Goal: Task Accomplishment & Management: Use online tool/utility

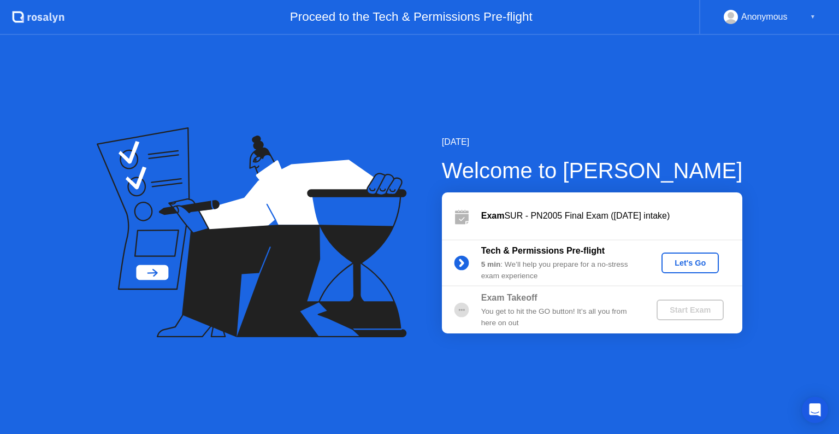
click at [697, 256] on button "Let's Go" at bounding box center [689, 262] width 57 height 21
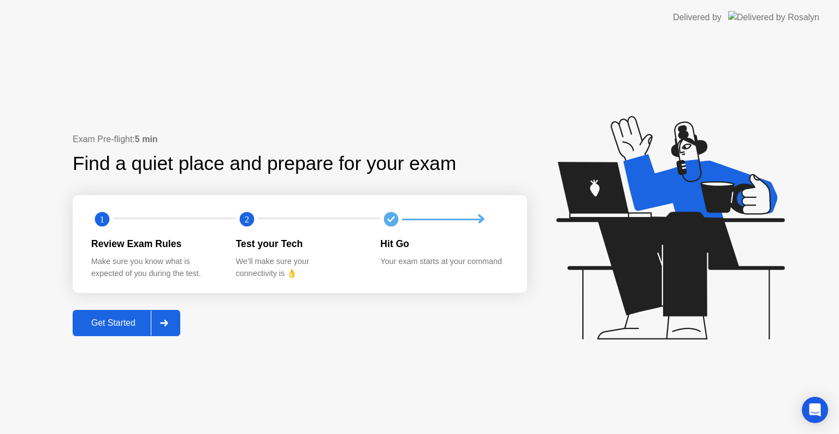
click at [108, 323] on div "Get Started" at bounding box center [113, 323] width 75 height 10
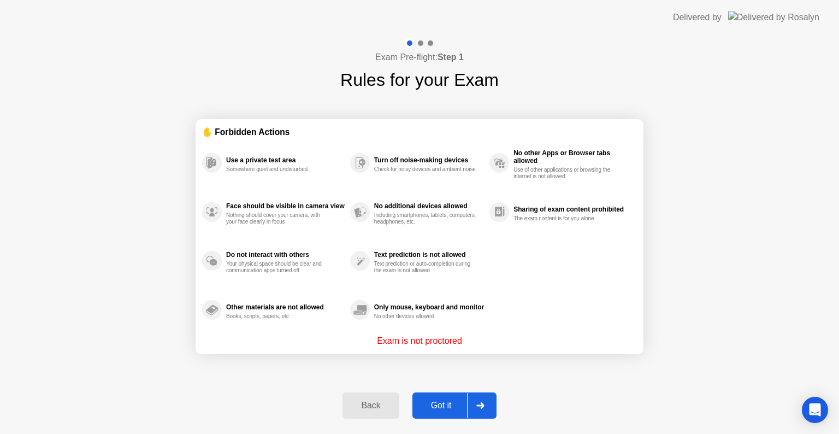
click at [435, 415] on button "Got it" at bounding box center [454, 405] width 84 height 26
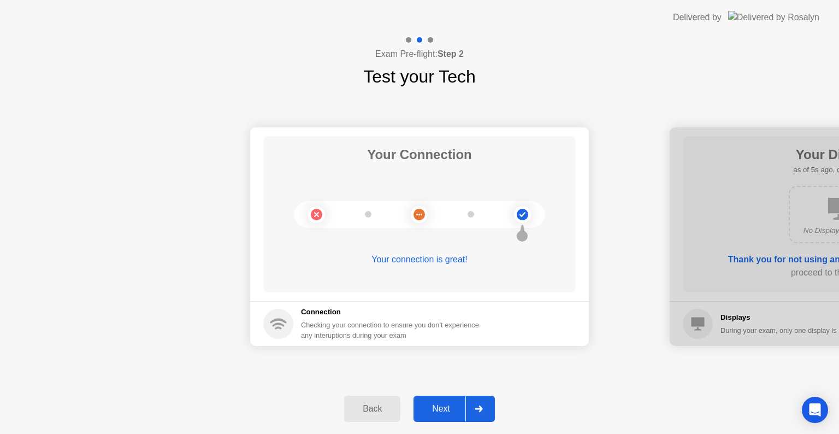
click at [440, 405] on div "Next" at bounding box center [441, 409] width 49 height 10
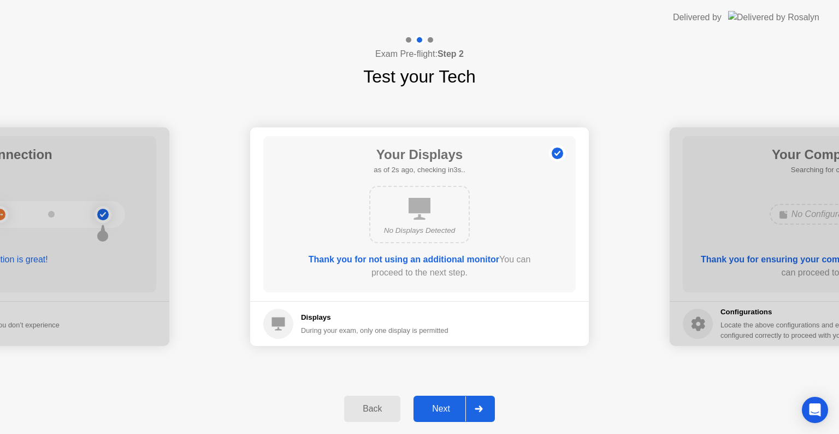
click at [440, 405] on div "Next" at bounding box center [441, 409] width 49 height 10
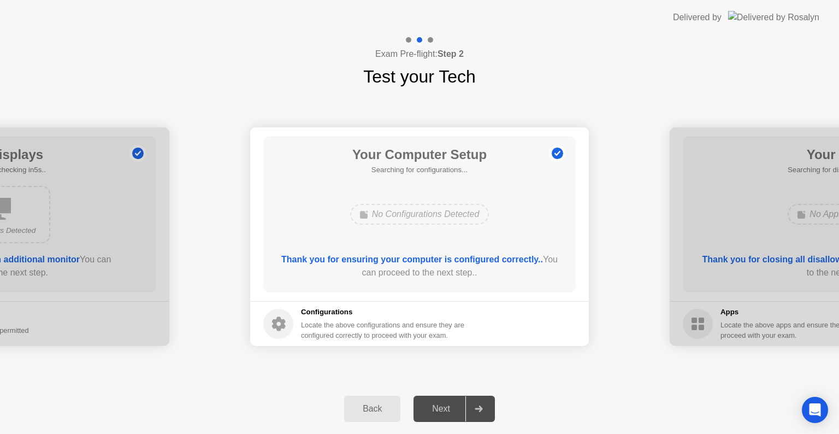
click at [438, 407] on div "Next" at bounding box center [441, 409] width 49 height 10
click at [446, 410] on div "Next" at bounding box center [441, 409] width 49 height 10
click at [448, 404] on div "Next" at bounding box center [441, 409] width 49 height 10
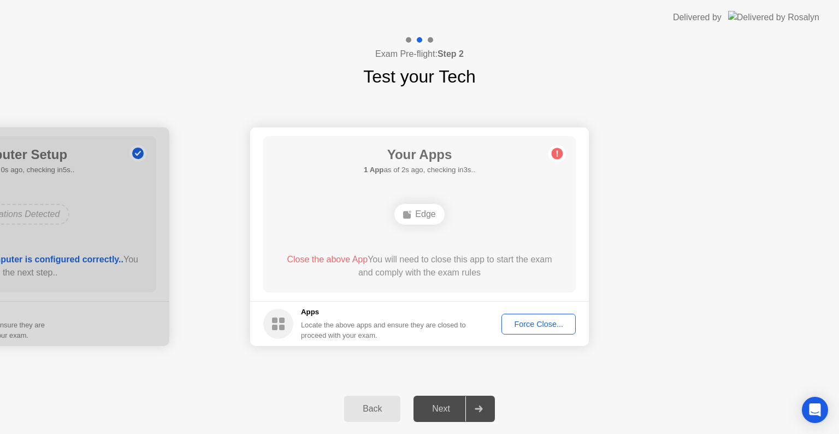
click at [548, 322] on div "Force Close..." at bounding box center [538, 323] width 67 height 9
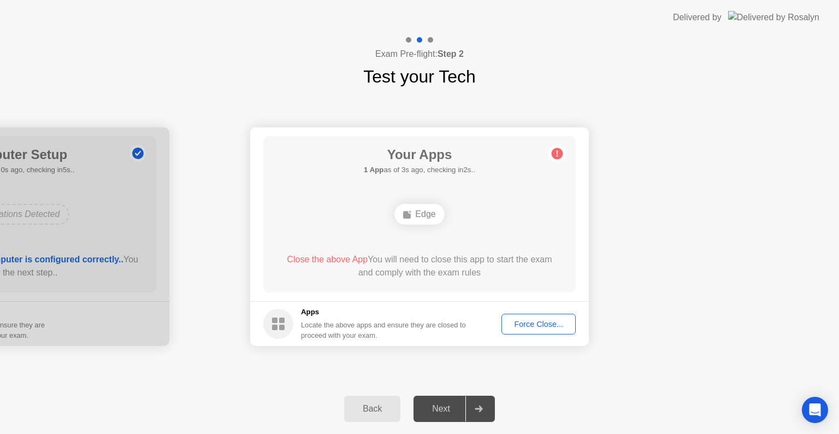
click at [533, 313] on button "Force Close..." at bounding box center [538, 323] width 74 height 21
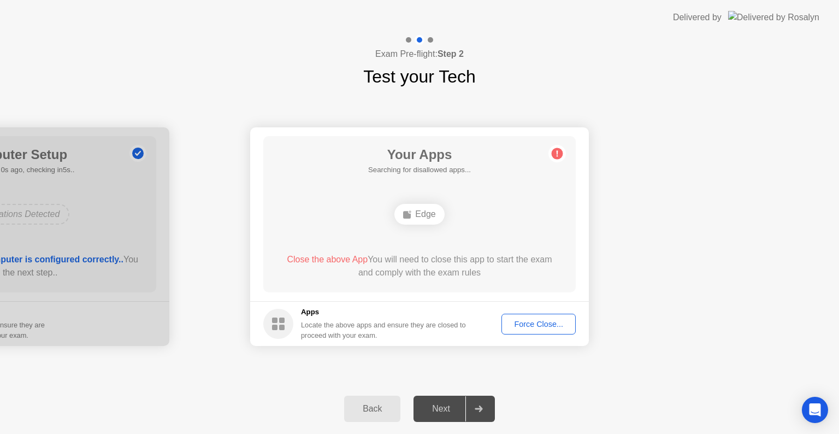
click at [534, 323] on div "Force Close..." at bounding box center [538, 323] width 67 height 9
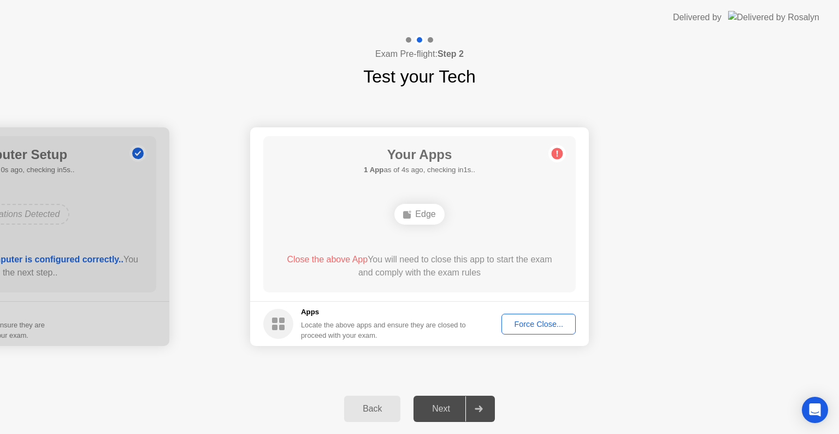
click at [520, 319] on div "Force Close..." at bounding box center [538, 323] width 67 height 9
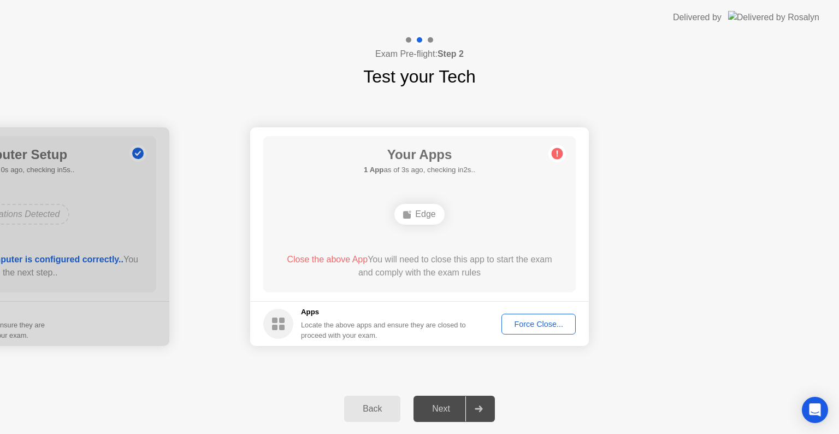
click at [520, 325] on div "Force Close..." at bounding box center [538, 323] width 67 height 9
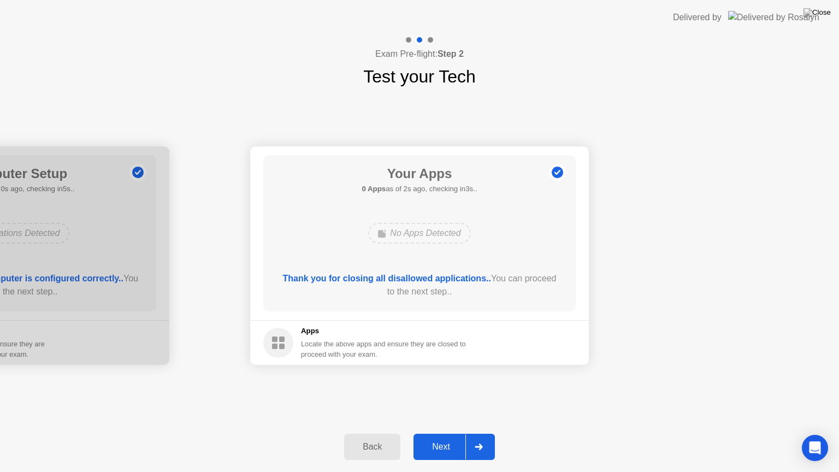
click at [447, 433] on button "Next" at bounding box center [453, 447] width 81 height 26
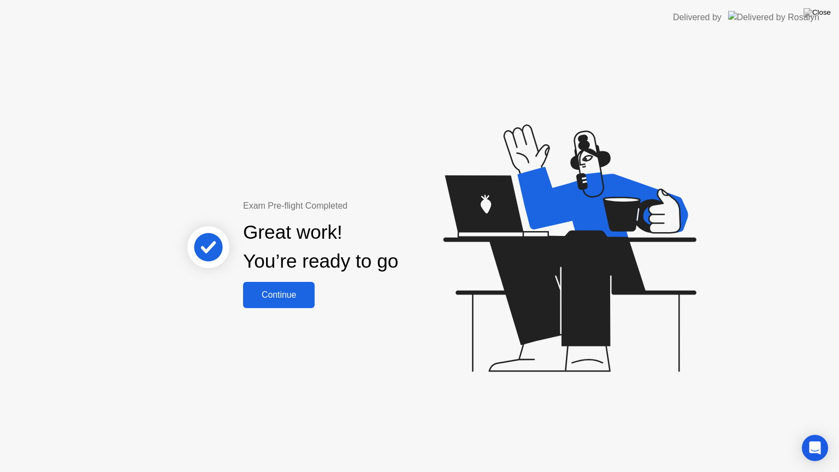
click at [273, 298] on div "Continue" at bounding box center [278, 295] width 65 height 10
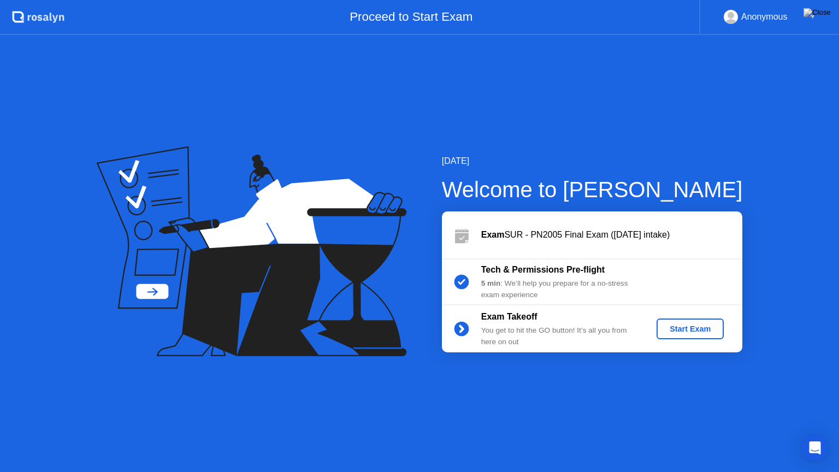
click at [701, 328] on div "Start Exam" at bounding box center [690, 328] width 58 height 9
